Goal: Task Accomplishment & Management: Complete application form

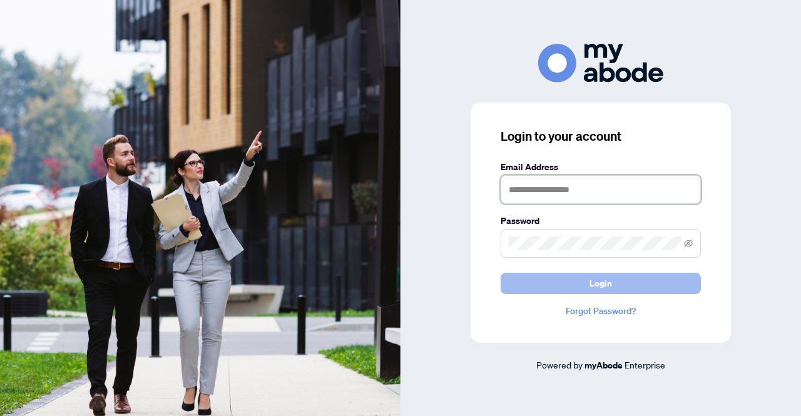
type input "**********"
click at [602, 280] on span "Login" at bounding box center [601, 284] width 23 height 20
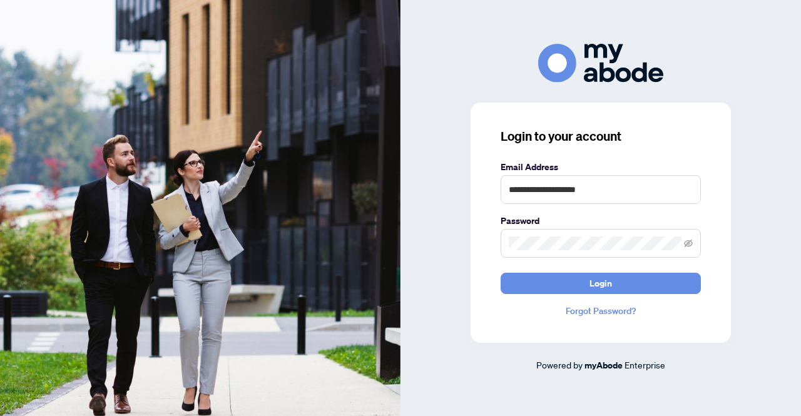
click at [741, 370] on article "Powered by myAbode Enterprise" at bounding box center [601, 365] width 401 height 14
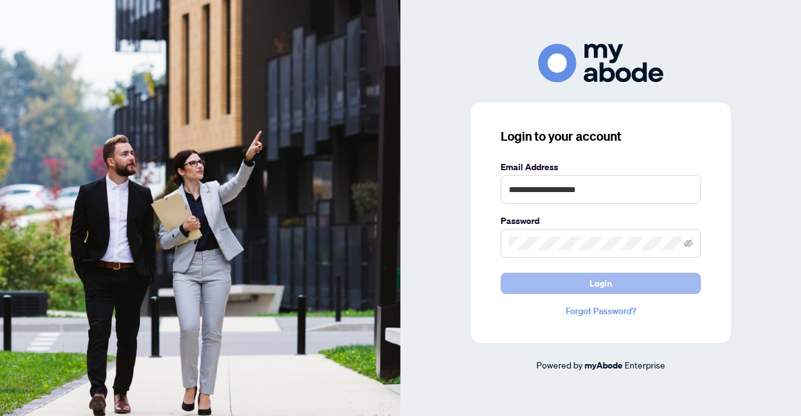
click at [596, 280] on span "Login" at bounding box center [601, 284] width 23 height 20
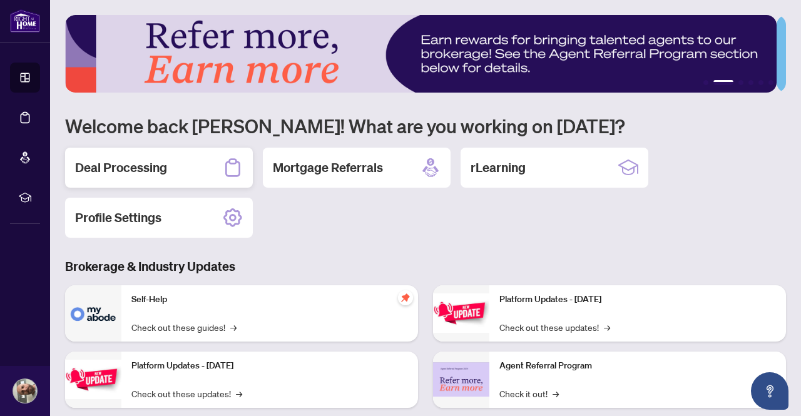
click at [149, 170] on h2 "Deal Processing" at bounding box center [121, 168] width 92 height 18
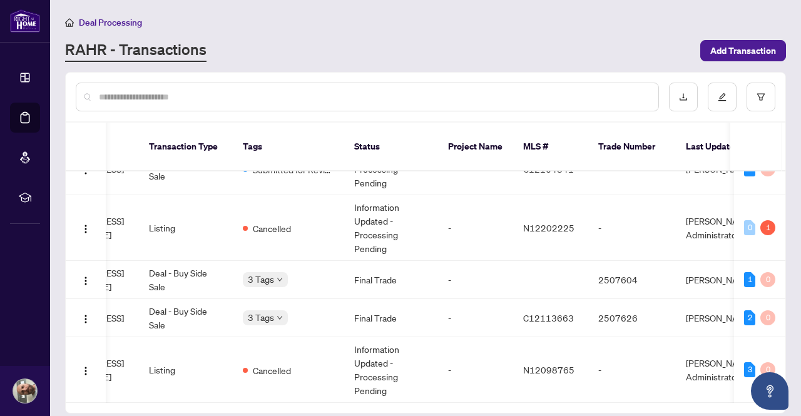
scroll to position [0, 193]
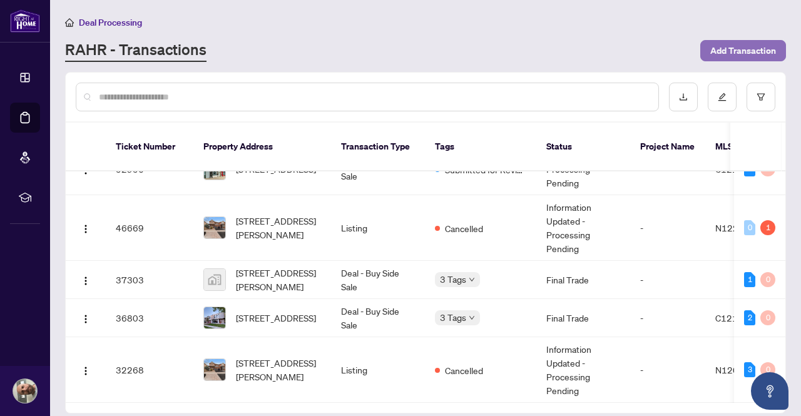
click at [730, 48] on span "Add Transaction" at bounding box center [744, 51] width 66 height 20
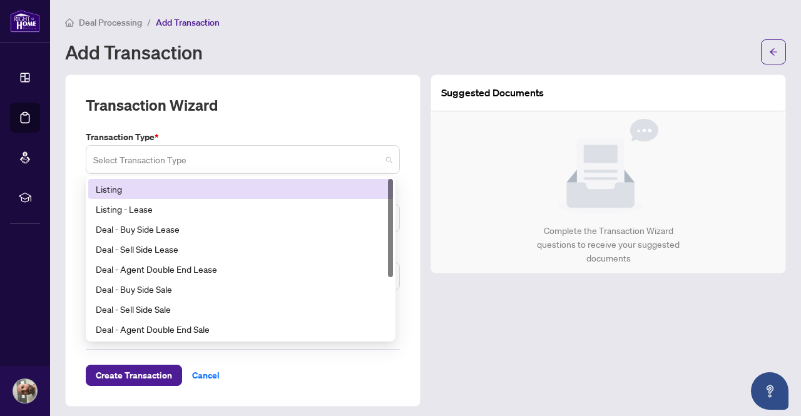
click at [384, 159] on span at bounding box center [242, 160] width 299 height 24
click at [145, 187] on div "Listing" at bounding box center [241, 189] width 290 height 14
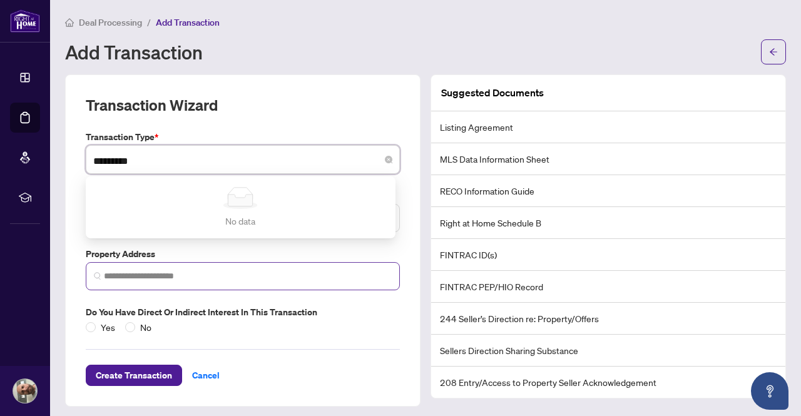
type input "*********"
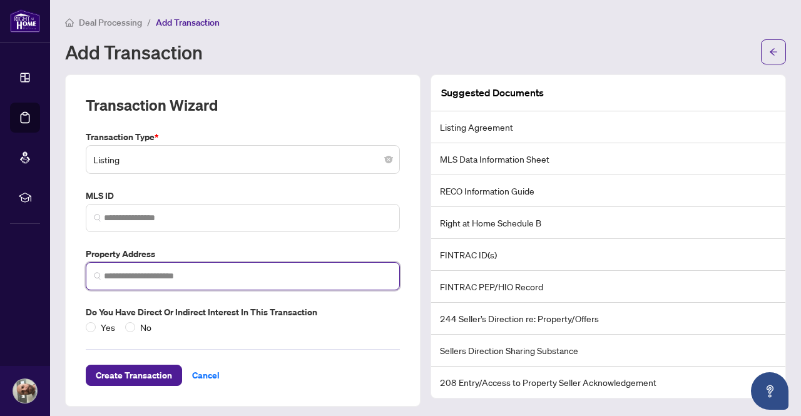
click at [138, 276] on input "search" at bounding box center [248, 276] width 288 height 13
click at [124, 277] on input "search" at bounding box center [248, 276] width 288 height 13
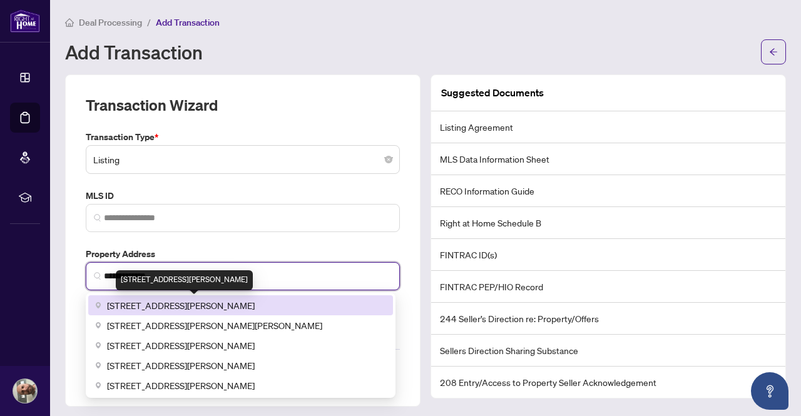
click at [183, 307] on span "63 Chelton Drive, Richmond Hill, ON, Canada" at bounding box center [181, 306] width 148 height 14
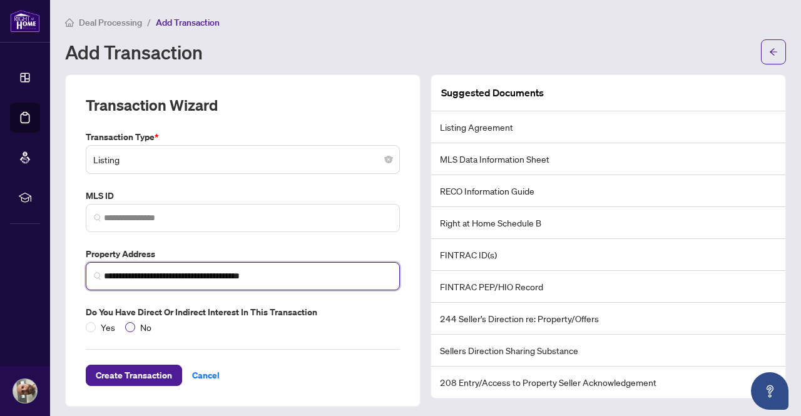
type input "**********"
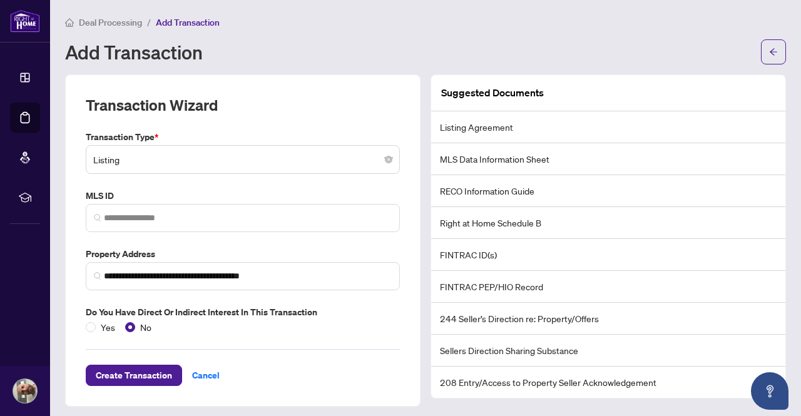
scroll to position [5, 0]
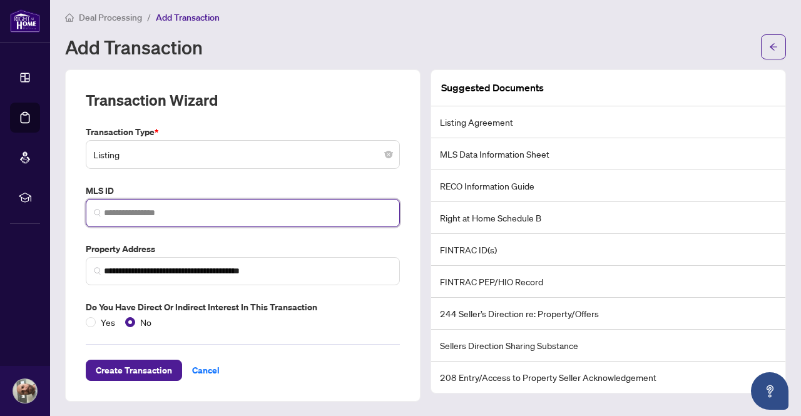
click at [129, 210] on input "search" at bounding box center [248, 213] width 288 height 13
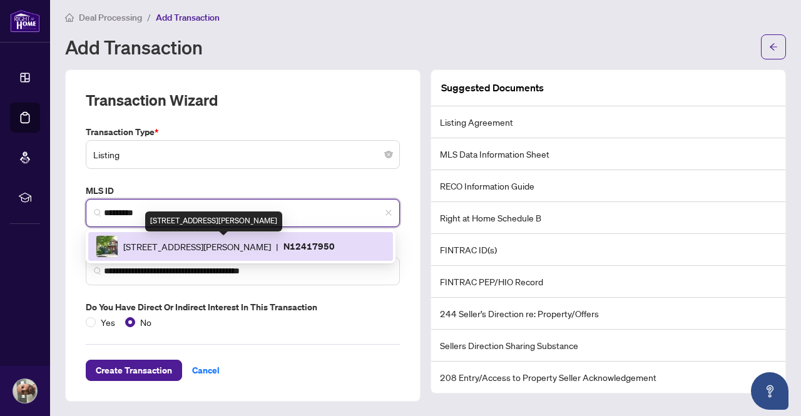
click at [160, 249] on span "63 Chelton Dr, Richmond Hill, Ontario L4E 4A8, Canada" at bounding box center [197, 247] width 148 height 14
type input "*********"
type input "**********"
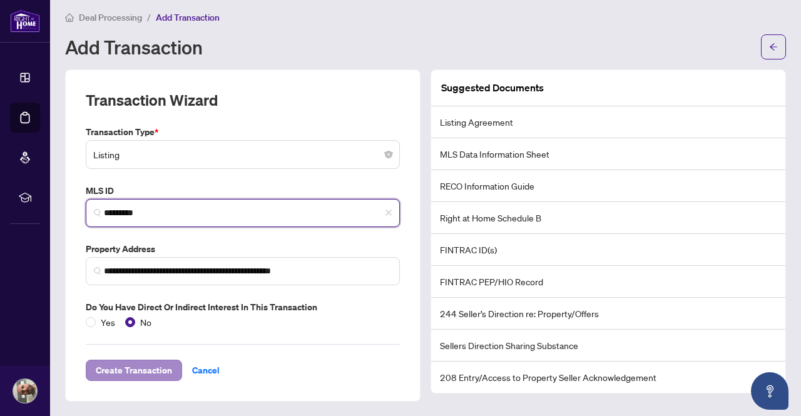
type input "*********"
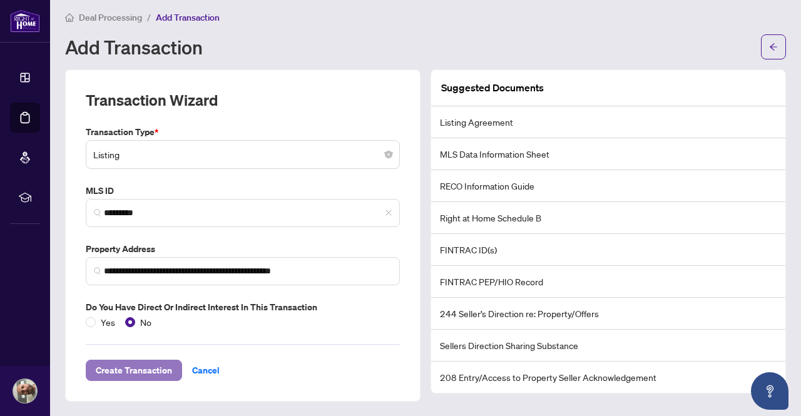
click at [136, 371] on span "Create Transaction" at bounding box center [134, 371] width 76 height 20
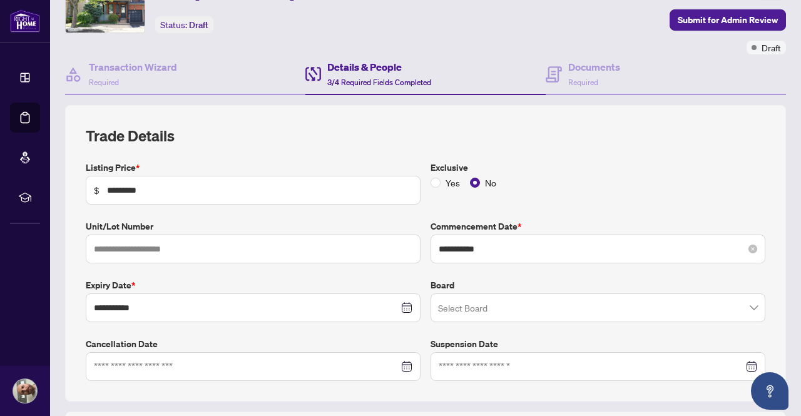
scroll to position [67, 0]
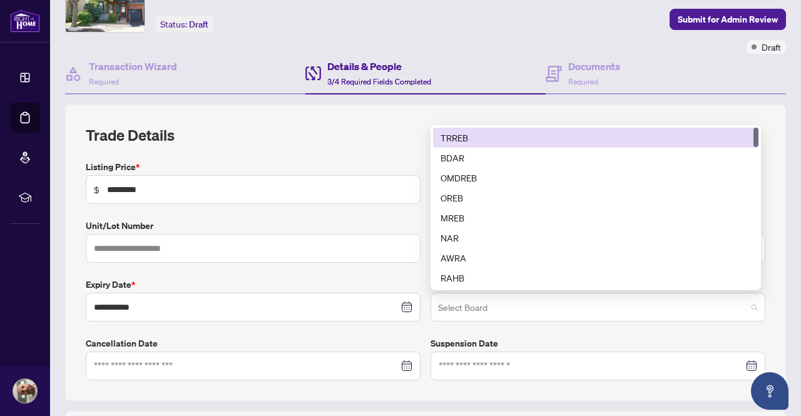
click at [746, 309] on span at bounding box center [598, 307] width 320 height 24
click at [454, 137] on div "TRREB" at bounding box center [596, 138] width 310 height 14
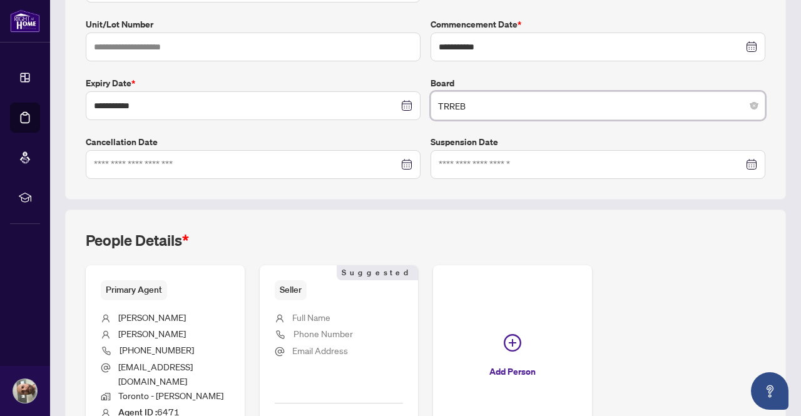
scroll to position [356, 0]
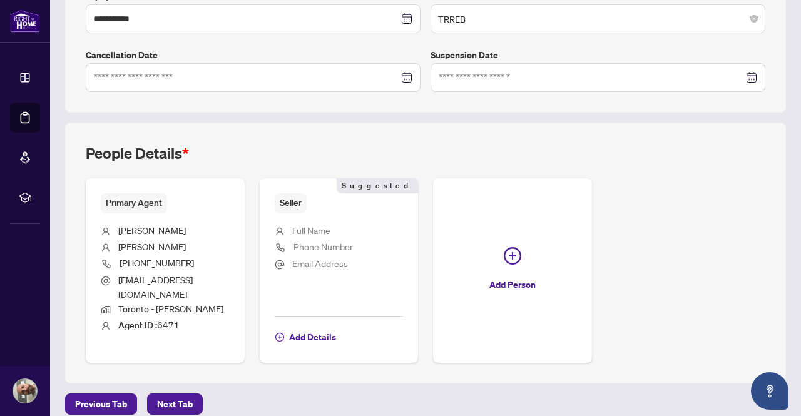
click at [331, 228] on span "Full Name" at bounding box center [311, 230] width 38 height 11
click at [171, 394] on span "Next Tab" at bounding box center [175, 404] width 36 height 20
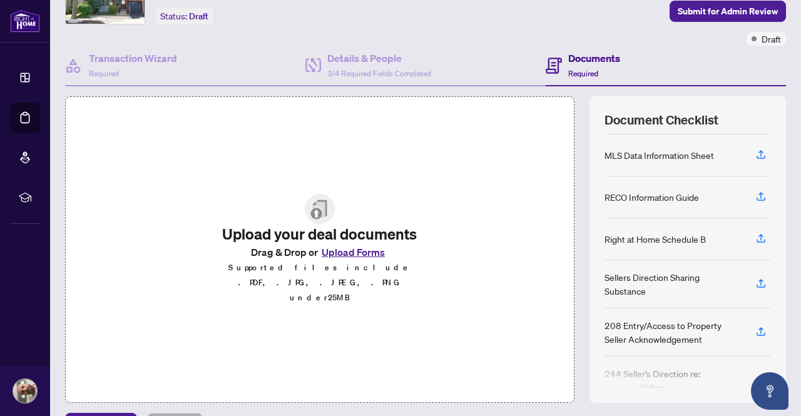
scroll to position [76, 0]
click at [313, 217] on img at bounding box center [320, 208] width 30 height 30
click at [332, 257] on button "Upload Forms" at bounding box center [353, 252] width 71 height 16
click at [336, 260] on button "Upload Forms" at bounding box center [353, 252] width 71 height 16
click at [357, 258] on button "Upload Forms" at bounding box center [353, 252] width 71 height 16
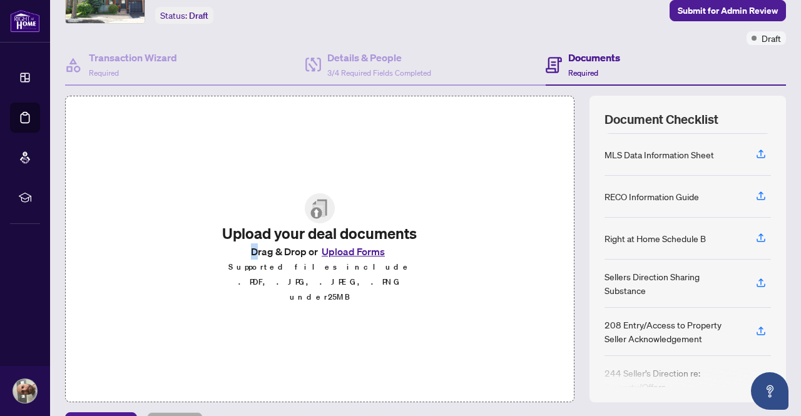
drag, startPoint x: 253, startPoint y: 257, endPoint x: 230, endPoint y: 264, distance: 23.8
click at [230, 264] on div "Upload your deal documents Drag & Drop or Upload Forms Supported files include …" at bounding box center [320, 248] width 204 height 111
click at [231, 262] on div "Upload your deal documents Drag & Drop or Upload Forms Supported files include …" at bounding box center [320, 248] width 204 height 111
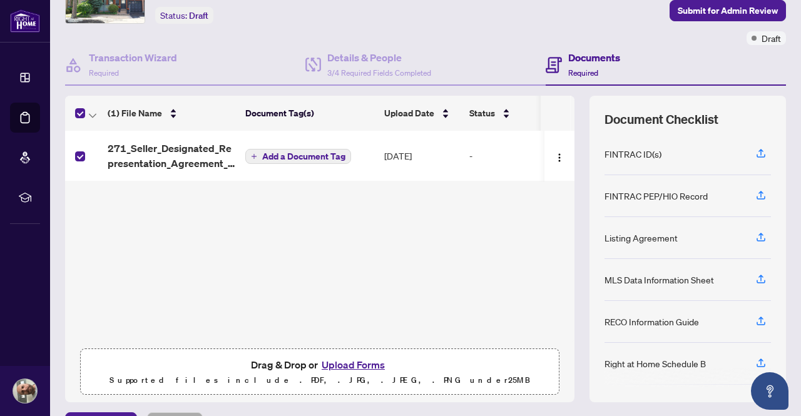
scroll to position [75, 0]
click at [332, 365] on button "Upload Forms" at bounding box center [353, 365] width 71 height 16
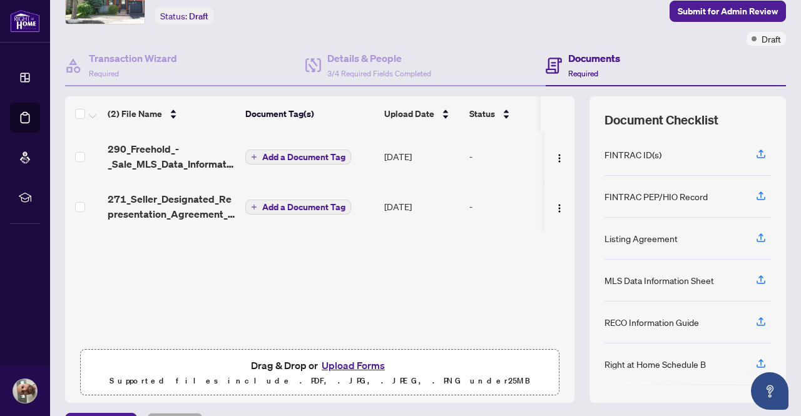
click at [339, 362] on button "Upload Forms" at bounding box center [353, 365] width 71 height 16
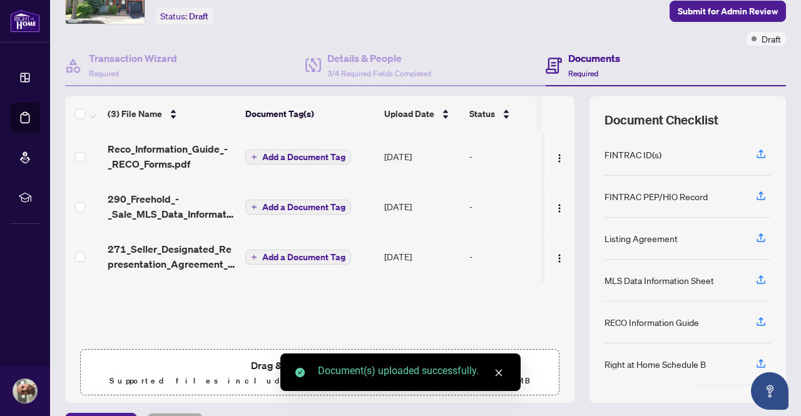
click at [498, 369] on icon "close" at bounding box center [499, 373] width 9 height 9
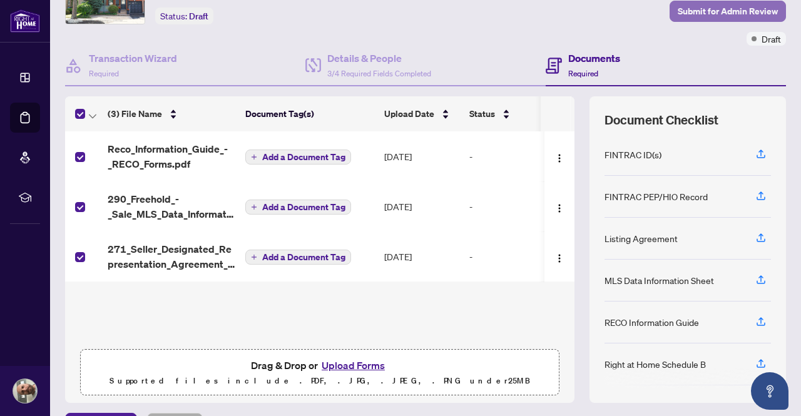
click at [711, 8] on span "Submit for Admin Review" at bounding box center [728, 11] width 100 height 20
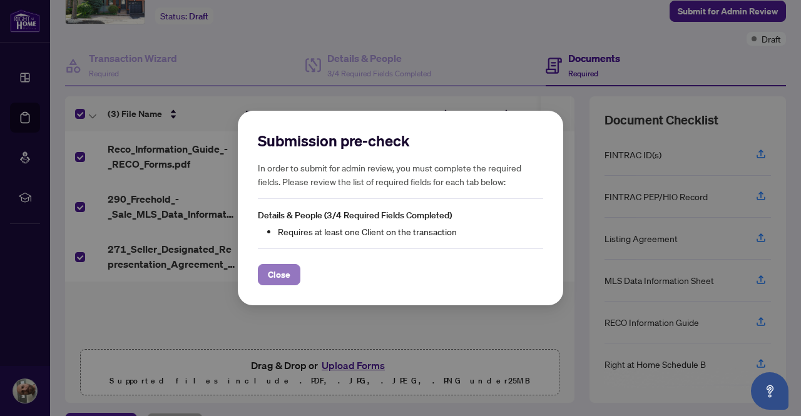
click at [284, 273] on span "Close" at bounding box center [279, 275] width 23 height 20
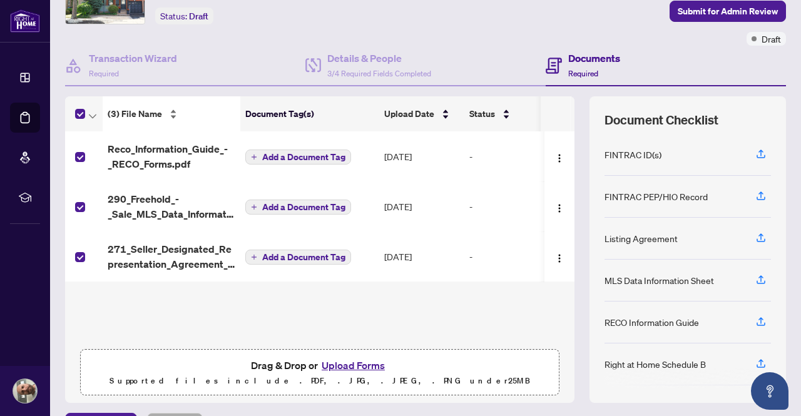
click at [168, 112] on div "(3) File Name" at bounding box center [172, 114] width 128 height 14
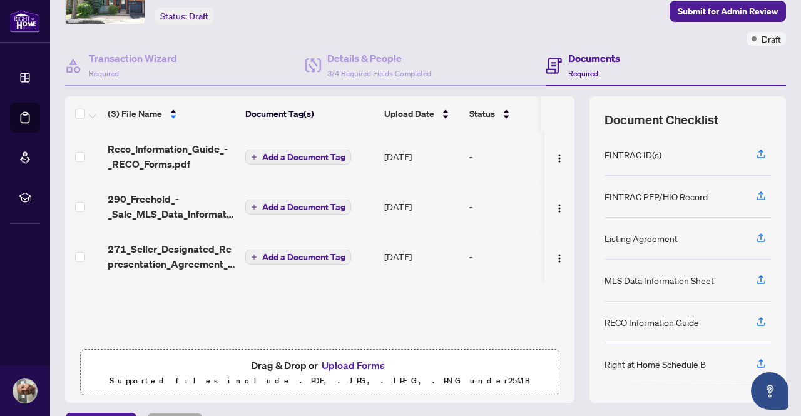
click at [570, 61] on h4 "Documents" at bounding box center [594, 58] width 52 height 15
click at [572, 74] on span "Required" at bounding box center [583, 73] width 30 height 9
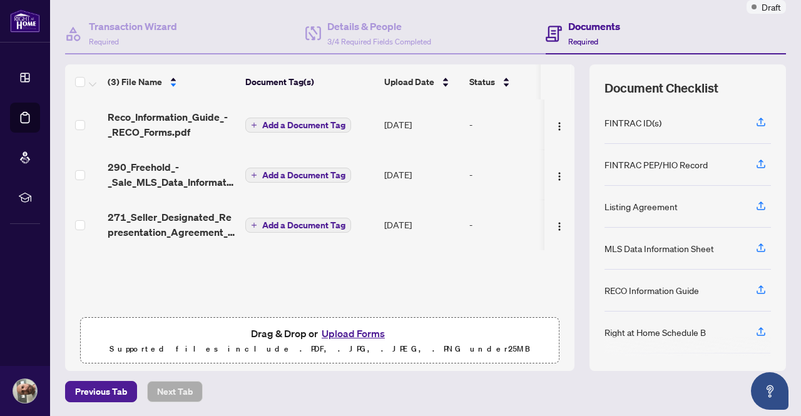
drag, startPoint x: 572, startPoint y: 26, endPoint x: 547, endPoint y: 33, distance: 25.4
drag, startPoint x: 547, startPoint y: 33, endPoint x: 530, endPoint y: 16, distance: 24.3
click at [530, 16] on div "Details & People 3/4 Required Fields Completed" at bounding box center [425, 34] width 240 height 41
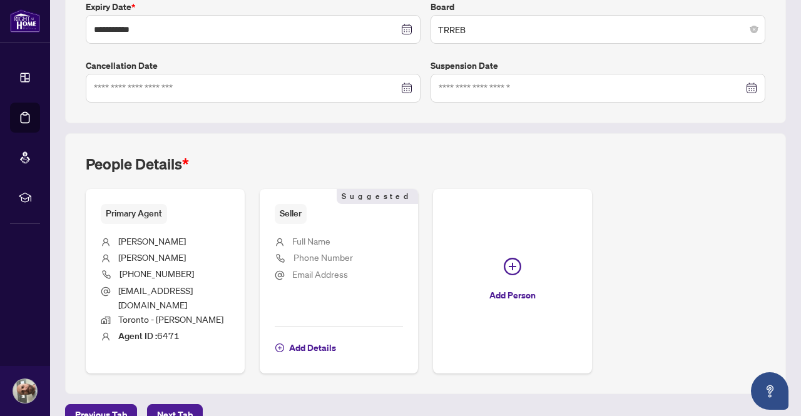
scroll to position [356, 0]
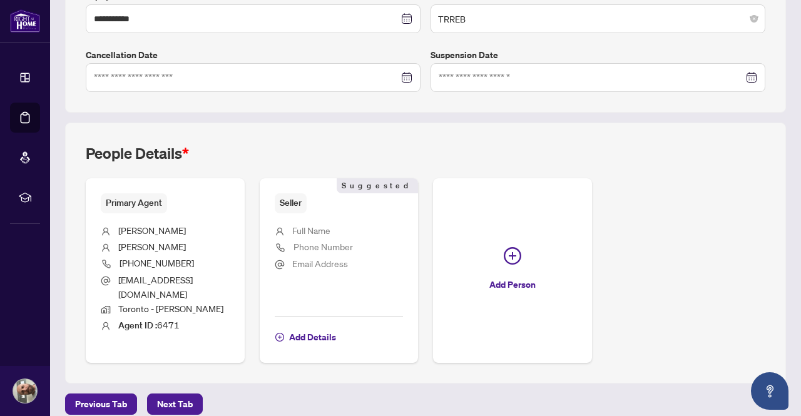
click at [331, 232] on span "Full Name" at bounding box center [311, 230] width 38 height 11
click at [336, 327] on span "Add Details" at bounding box center [312, 337] width 47 height 20
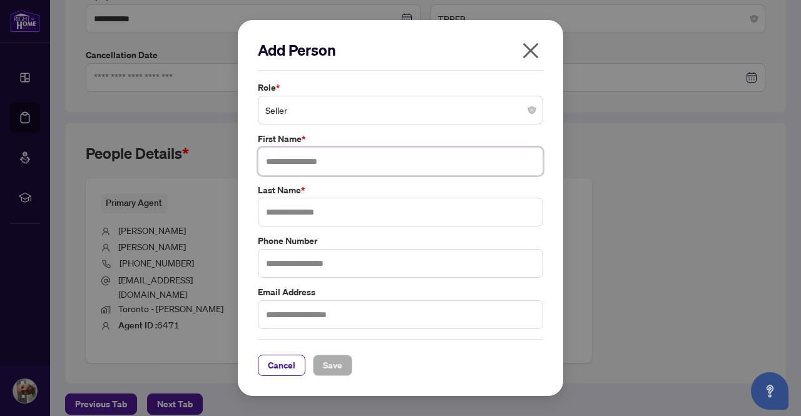
click at [317, 159] on input "text" at bounding box center [400, 161] width 285 height 29
type input "******"
click at [284, 217] on input "text" at bounding box center [400, 212] width 285 height 29
type input "*********"
click at [282, 259] on input "text" at bounding box center [400, 263] width 285 height 29
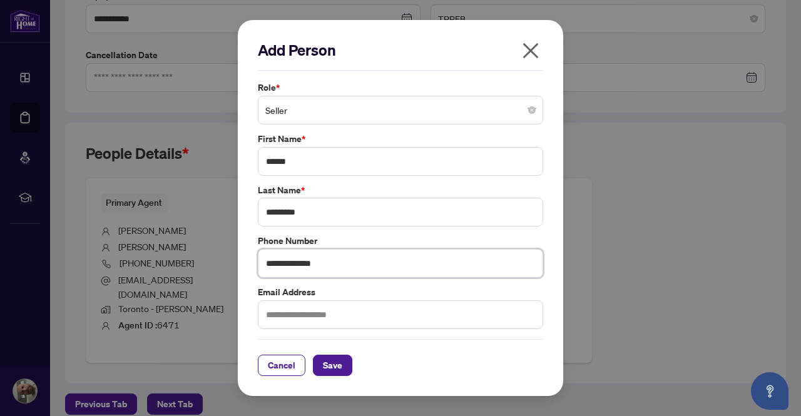
type input "**********"
click at [284, 312] on input "text" at bounding box center [400, 314] width 285 height 29
type input "**********"
click at [332, 365] on span "Save" at bounding box center [332, 366] width 19 height 20
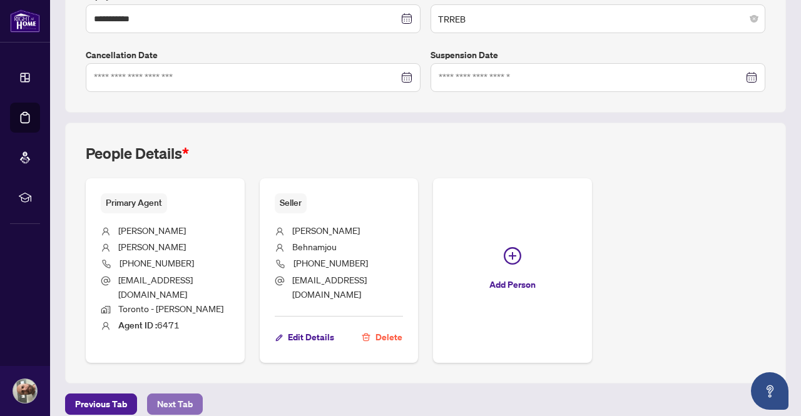
click at [173, 394] on span "Next Tab" at bounding box center [175, 404] width 36 height 20
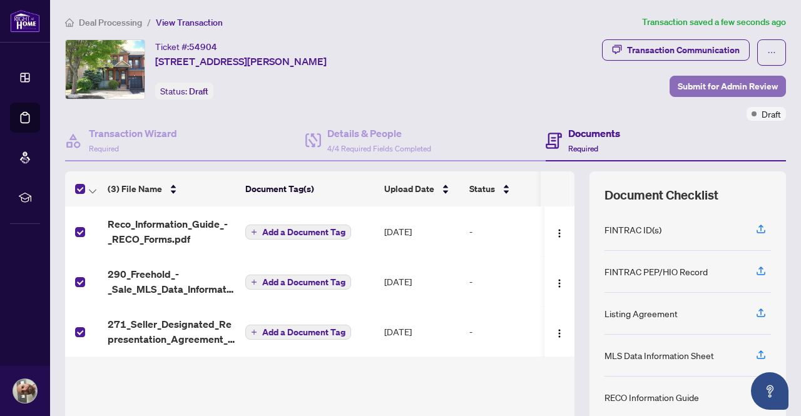
click at [714, 81] on span "Submit for Admin Review" at bounding box center [728, 86] width 100 height 20
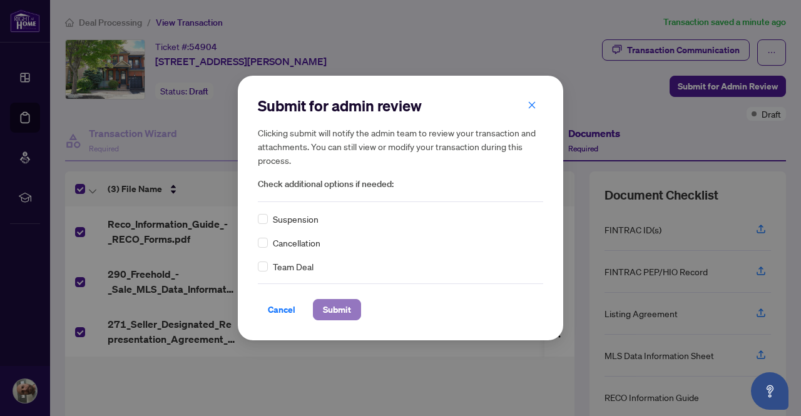
click at [337, 306] on span "Submit" at bounding box center [337, 310] width 28 height 20
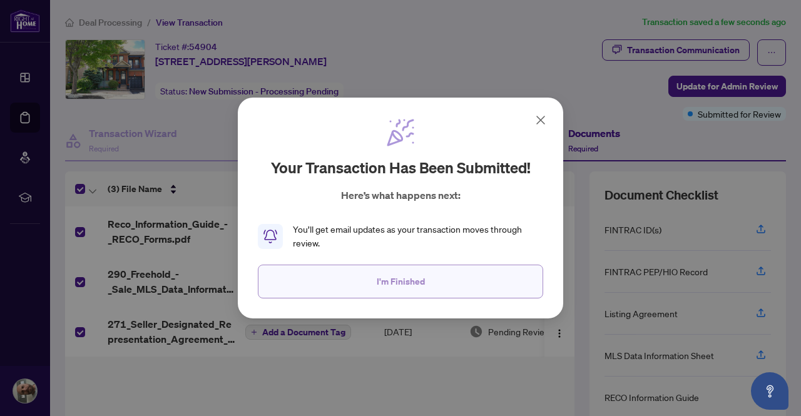
click at [395, 283] on span "I'm Finished" at bounding box center [401, 282] width 48 height 20
